Goal: Information Seeking & Learning: Learn about a topic

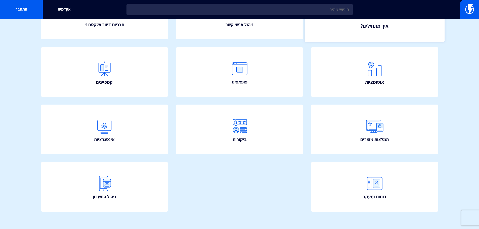
scroll to position [91, 0]
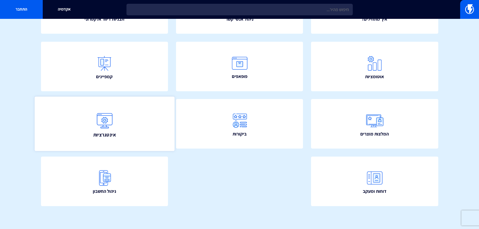
click at [116, 120] on link "אינטגרציות" at bounding box center [104, 124] width 140 height 54
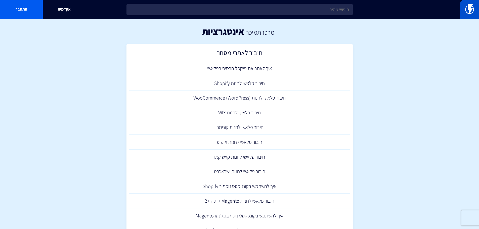
click at [467, 9] on img at bounding box center [469, 9] width 9 height 10
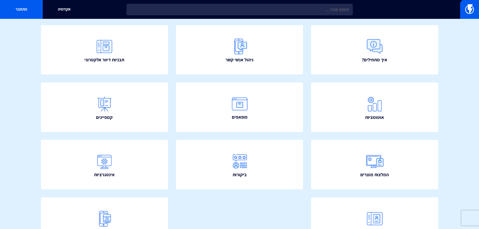
scroll to position [75, 0]
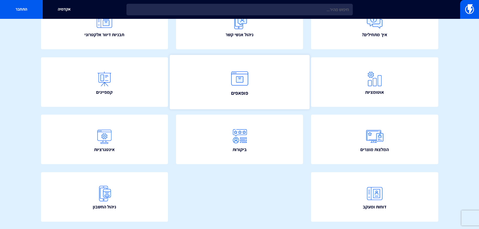
click at [248, 86] on img at bounding box center [240, 78] width 22 height 22
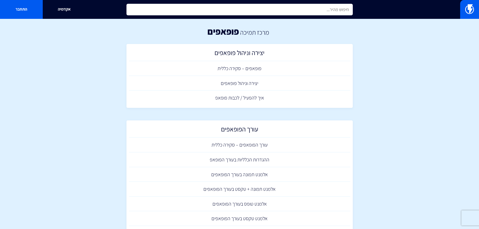
click at [318, 9] on input "text" at bounding box center [239, 10] width 226 height 12
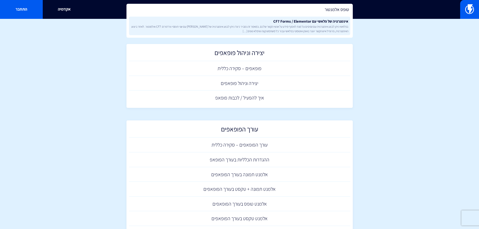
type input "טופס אלמנטור"
click at [318, 23] on link "אינטגרציה של פלאשי עם CF7 Forms / Elementor בפלאשי ניתן לבצע אינטגרציה עם טפסים…" at bounding box center [239, 26] width 221 height 19
